Goal: Use online tool/utility: Utilize a website feature to perform a specific function

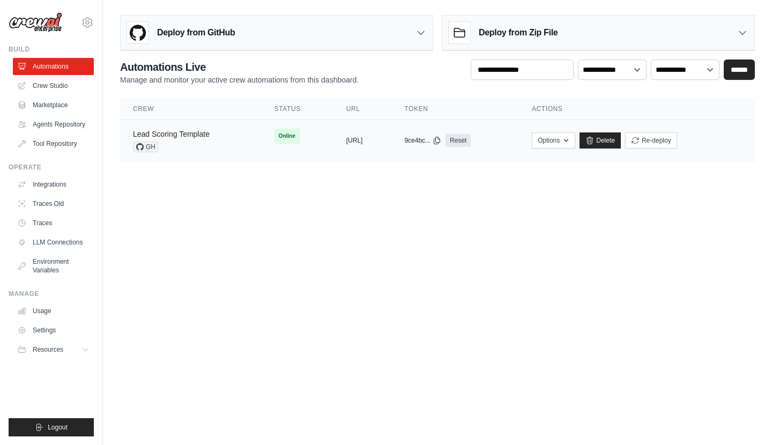
click at [170, 137] on link "Lead Scoring Template" at bounding box center [171, 134] width 77 height 9
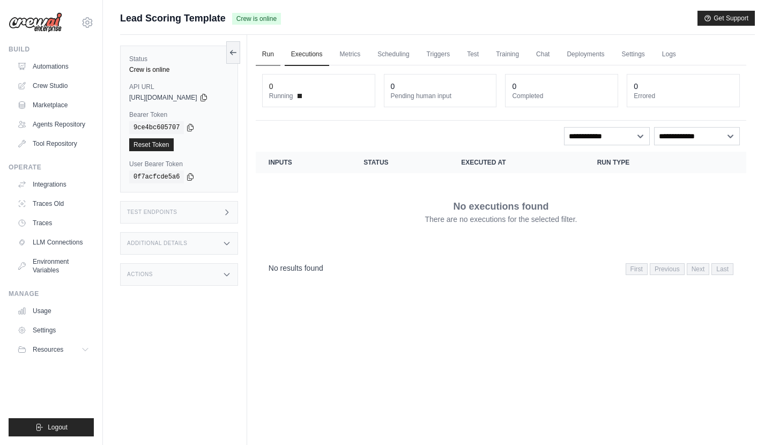
click at [280, 59] on link "Run" at bounding box center [268, 54] width 25 height 23
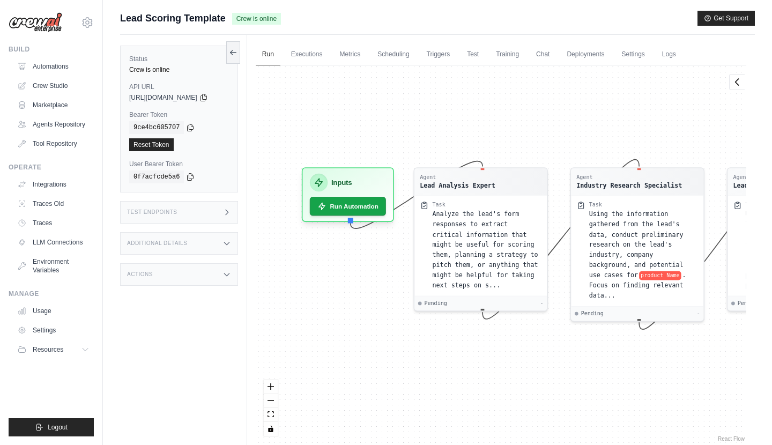
drag, startPoint x: 341, startPoint y: 143, endPoint x: 465, endPoint y: 136, distance: 123.4
click at [465, 136] on div "Agent Lead Analysis Expert Task Analyze the lead's form responses to extract cr…" at bounding box center [501, 254] width 490 height 378
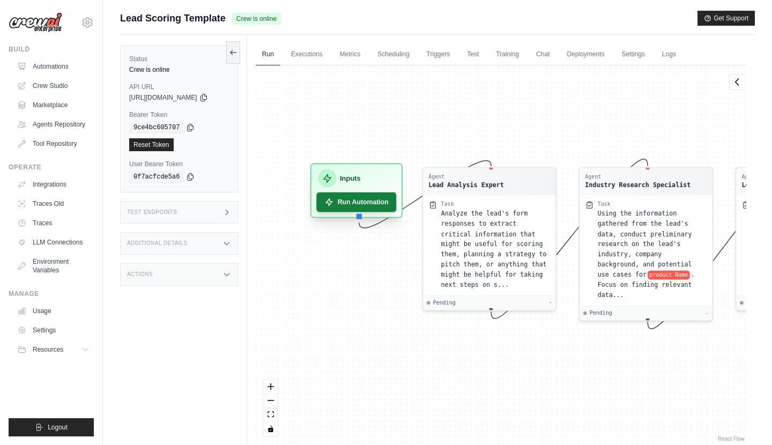
click at [370, 202] on button "Run Automation" at bounding box center [356, 202] width 80 height 20
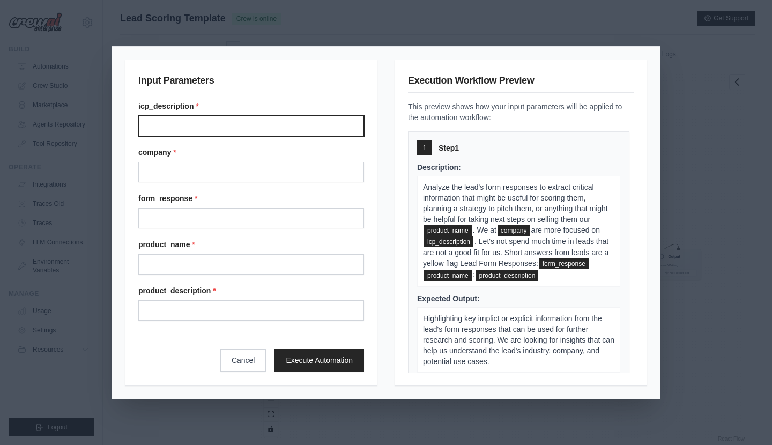
click at [251, 125] on input "Icp description" at bounding box center [251, 126] width 226 height 20
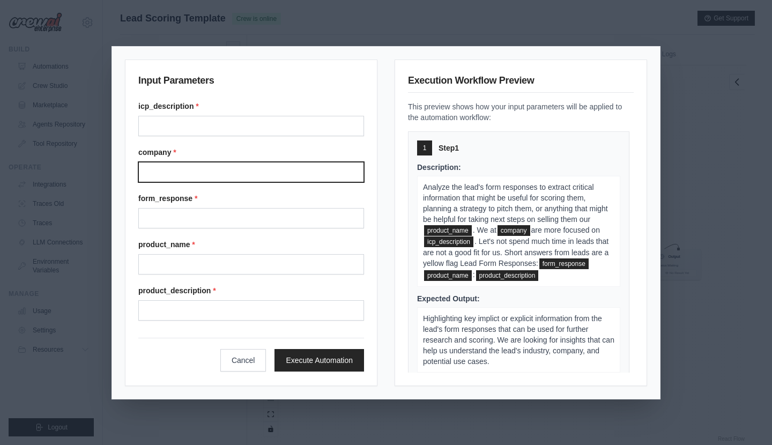
click at [244, 169] on input "Company" at bounding box center [251, 172] width 226 height 20
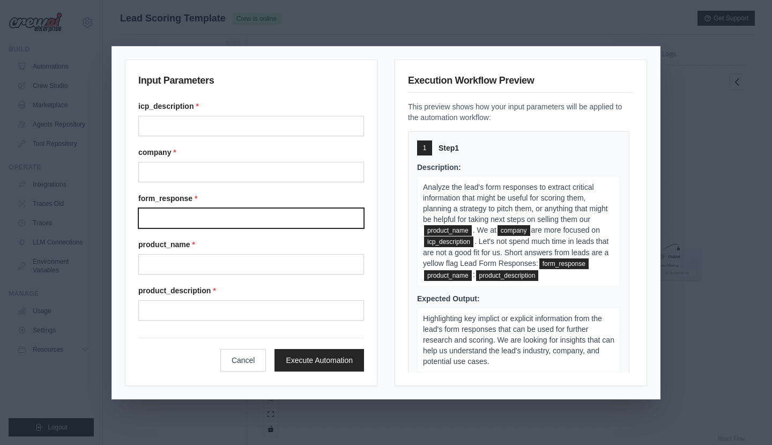
click at [234, 209] on input "Form response" at bounding box center [251, 218] width 226 height 20
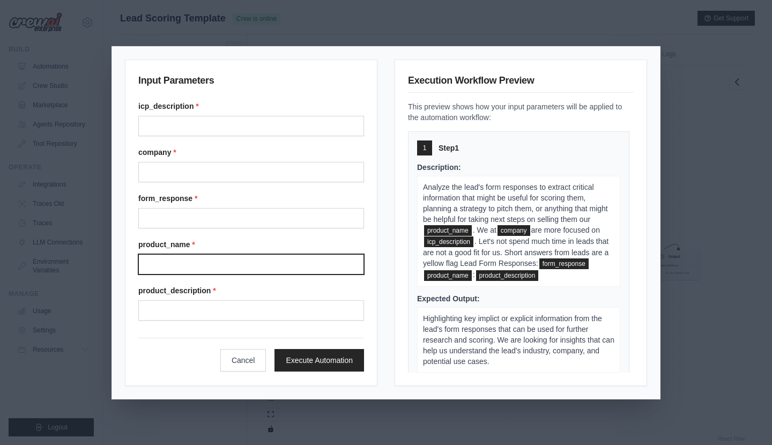
click at [244, 263] on input "Product name" at bounding box center [251, 264] width 226 height 20
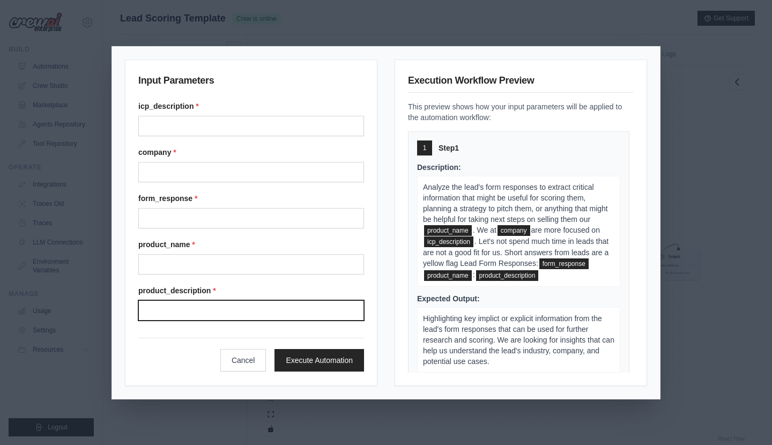
click at [227, 307] on input "Product description" at bounding box center [251, 310] width 226 height 20
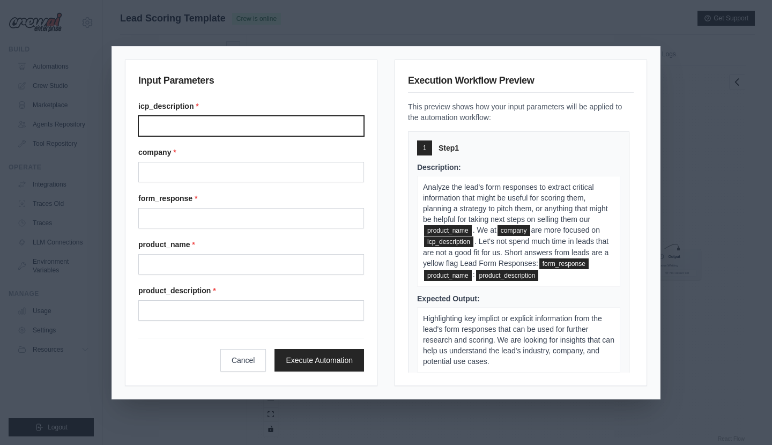
click at [229, 127] on input "Icp description" at bounding box center [251, 126] width 226 height 20
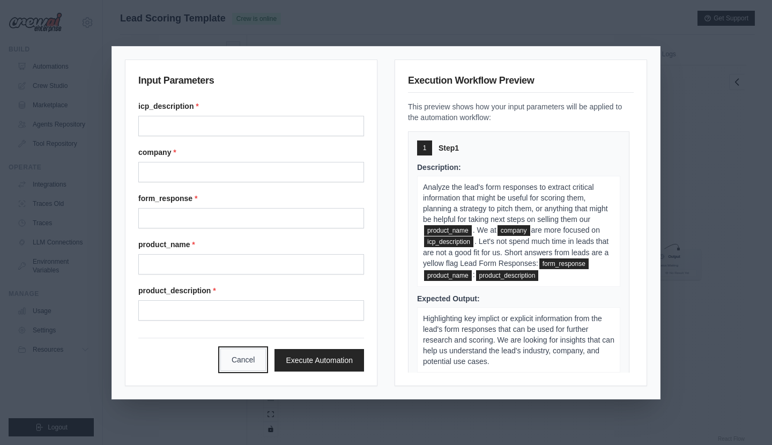
click at [242, 362] on button "Cancel" at bounding box center [243, 359] width 46 height 23
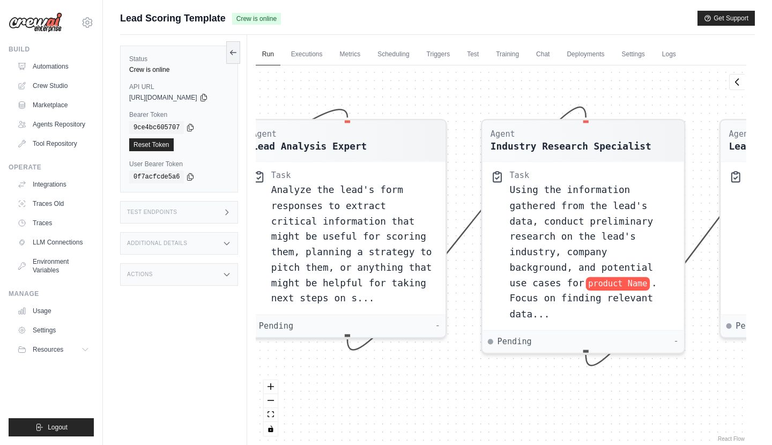
drag, startPoint x: 564, startPoint y: 102, endPoint x: 515, endPoint y: 103, distance: 48.8
click at [515, 103] on div "Agent Lead Analysis Expert Task Analyze the lead's form responses to extract cr…" at bounding box center [501, 254] width 490 height 378
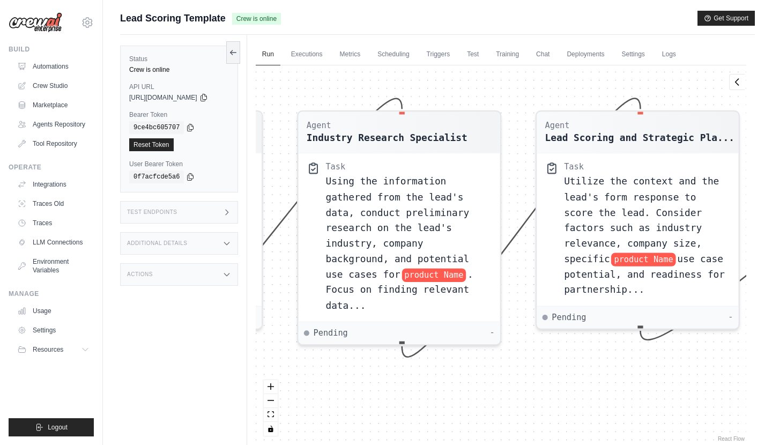
drag, startPoint x: 530, startPoint y: 104, endPoint x: 342, endPoint y: 96, distance: 187.7
click at [342, 96] on div "Agent Lead Analysis Expert Task Analyze the lead's form responses to extract cr…" at bounding box center [501, 254] width 490 height 378
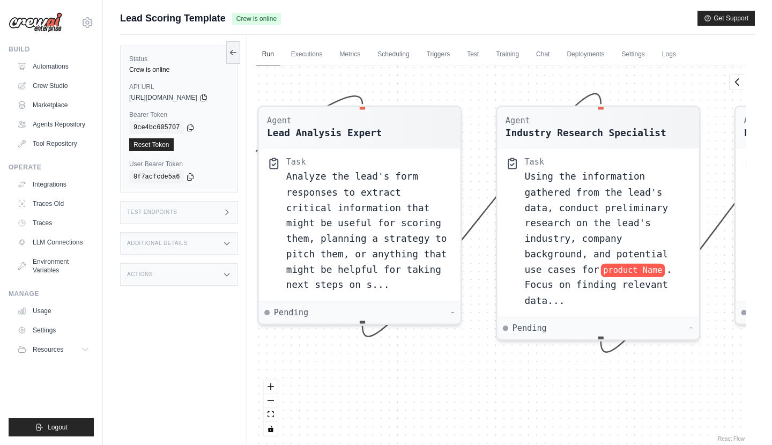
drag, startPoint x: 325, startPoint y: 104, endPoint x: 523, endPoint y: 99, distance: 198.8
click at [523, 99] on div "Agent Lead Analysis Expert Task Analyze the lead's form responses to extract cr…" at bounding box center [501, 254] width 490 height 378
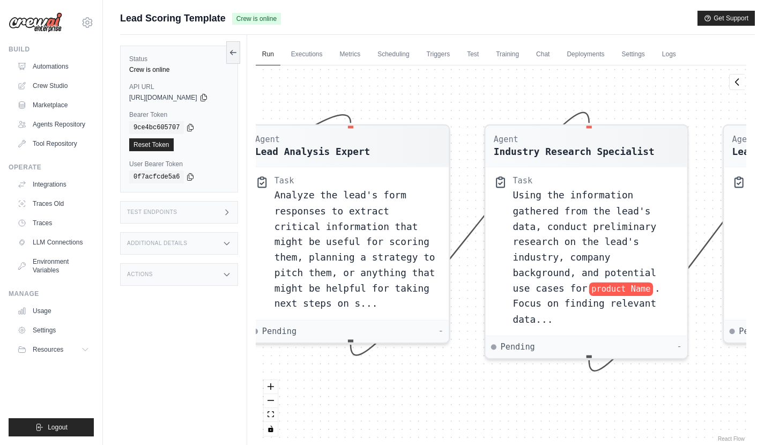
drag, startPoint x: 525, startPoint y: 98, endPoint x: 532, endPoint y: 111, distance: 15.1
click at [532, 112] on div "Agent Lead Analysis Expert Task Analyze the lead's form responses to extract cr…" at bounding box center [501, 254] width 490 height 378
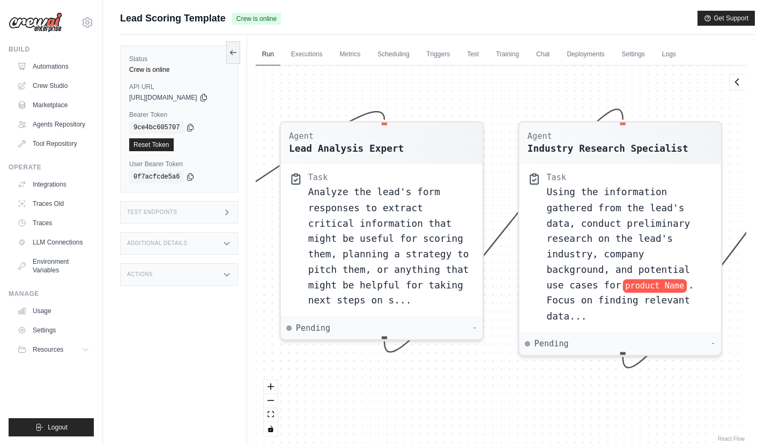
drag, startPoint x: 408, startPoint y: 93, endPoint x: 423, endPoint y: 94, distance: 15.1
click at [423, 94] on div "Agent Lead Analysis Expert Task Analyze the lead's form responses to extract cr…" at bounding box center [501, 254] width 490 height 378
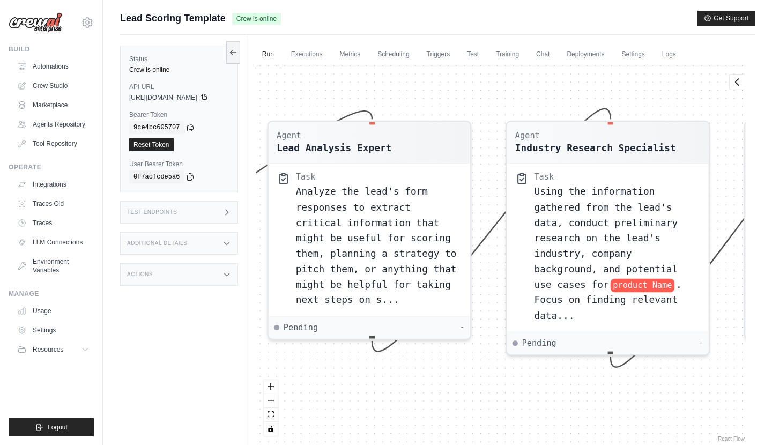
drag, startPoint x: 596, startPoint y: 94, endPoint x: 584, endPoint y: 93, distance: 12.3
click at [584, 93] on div "Agent Lead Analysis Expert Task Analyze the lead's form responses to extract cr…" at bounding box center [501, 254] width 490 height 378
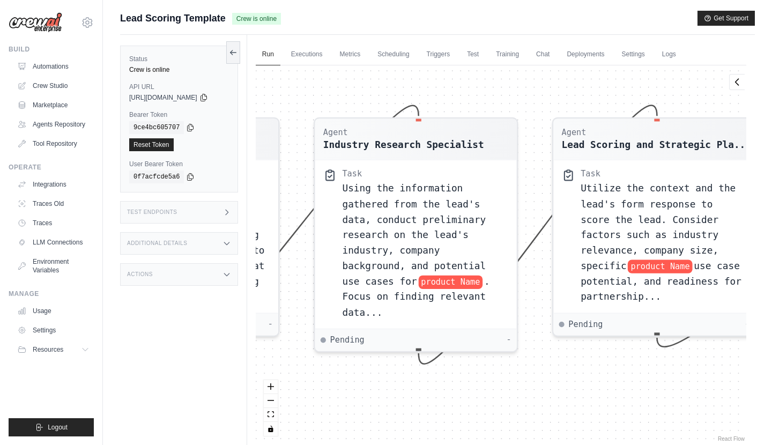
drag, startPoint x: 541, startPoint y: 110, endPoint x: 349, endPoint y: 107, distance: 191.8
click at [349, 107] on div "Agent Lead Analysis Expert Task Analyze the lead's form responses to extract cr…" at bounding box center [501, 254] width 490 height 378
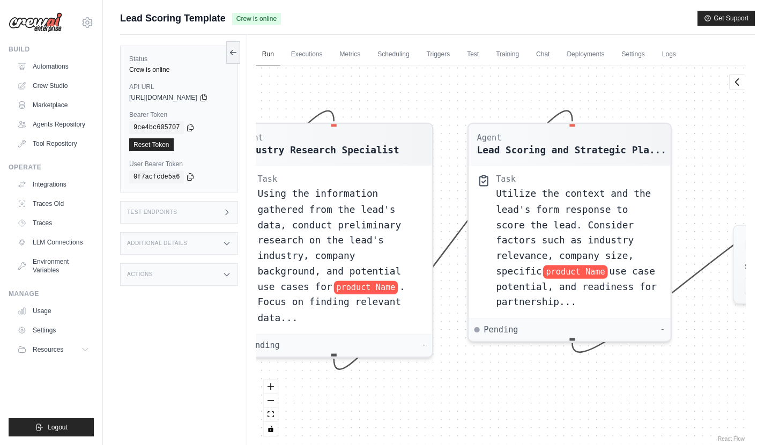
drag, startPoint x: 483, startPoint y: 92, endPoint x: 398, endPoint y: 97, distance: 84.8
click at [398, 97] on div "Agent Lead Analysis Expert Task Analyze the lead's form responses to extract cr…" at bounding box center [501, 254] width 490 height 378
drag, startPoint x: 596, startPoint y: 84, endPoint x: 477, endPoint y: 84, distance: 118.9
click at [477, 84] on div "Agent Lead Analysis Expert Task Analyze the lead's form responses to extract cr…" at bounding box center [501, 254] width 490 height 378
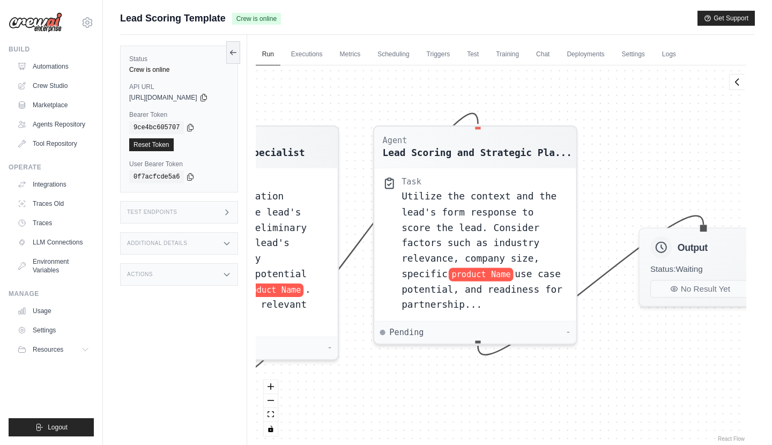
drag, startPoint x: 534, startPoint y: 106, endPoint x: 577, endPoint y: 103, distance: 43.0
click at [572, 109] on div "Agent Lead Analysis Expert Task Analyze the lead's form responses to extract cr…" at bounding box center [501, 254] width 490 height 378
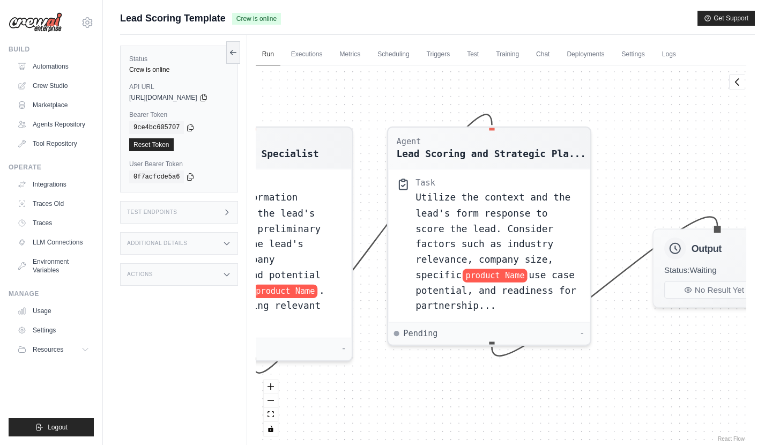
drag, startPoint x: 432, startPoint y: 102, endPoint x: 512, endPoint y: 102, distance: 80.4
click at [512, 102] on div "Agent Lead Analysis Expert Task Analyze the lead's form responses to extract cr…" at bounding box center [501, 254] width 490 height 378
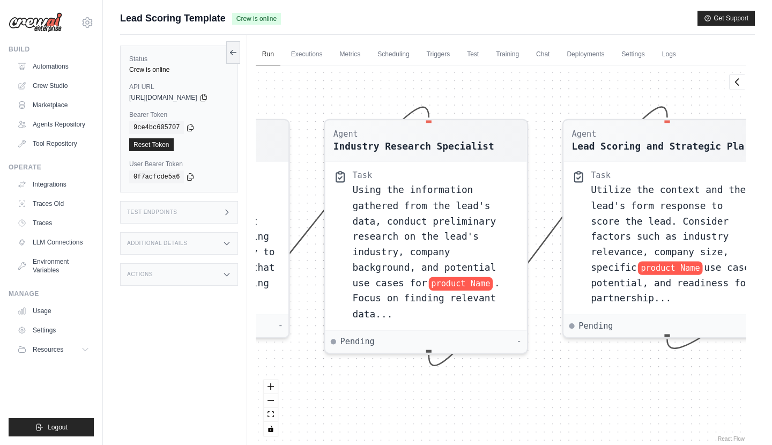
drag, startPoint x: 370, startPoint y: 109, endPoint x: 475, endPoint y: 102, distance: 105.2
click at [475, 102] on div "Agent Lead Analysis Expert Task Analyze the lead's form responses to extract cr…" at bounding box center [501, 254] width 490 height 378
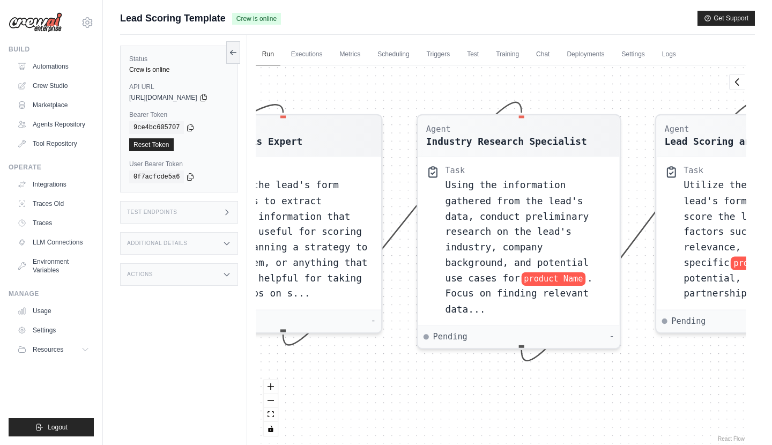
drag, startPoint x: 358, startPoint y: 101, endPoint x: 444, endPoint y: 98, distance: 86.3
click at [444, 98] on div "Agent Lead Analysis Expert Task Analyze the lead's form responses to extract cr…" at bounding box center [501, 254] width 490 height 378
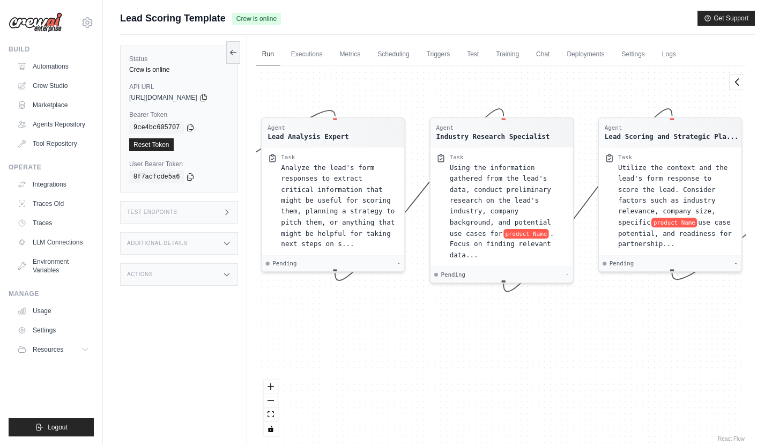
drag, startPoint x: 407, startPoint y: 99, endPoint x: 420, endPoint y: 105, distance: 14.1
click at [420, 105] on div "Agent Lead Analysis Expert Task Analyze the lead's form responses to extract cr…" at bounding box center [501, 254] width 490 height 378
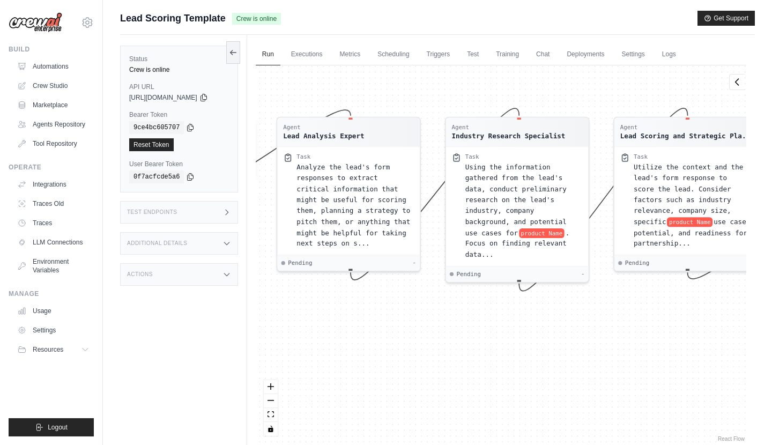
drag, startPoint x: 420, startPoint y: 105, endPoint x: 436, endPoint y: 104, distance: 15.5
click at [436, 104] on div "Agent Lead Analysis Expert Task Analyze the lead's form responses to extract cr…" at bounding box center [501, 254] width 490 height 378
